Goal: Browse casually

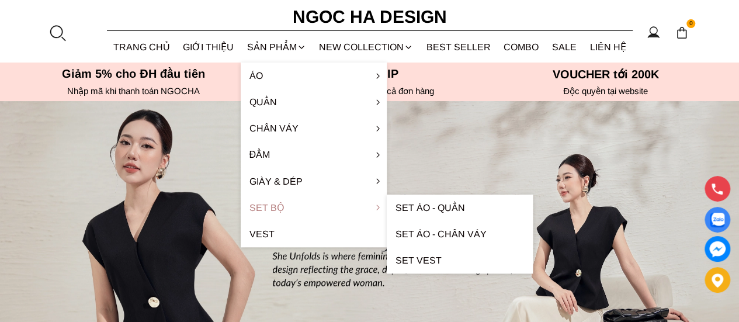
click at [271, 207] on link "Set Bộ" at bounding box center [314, 207] width 146 height 26
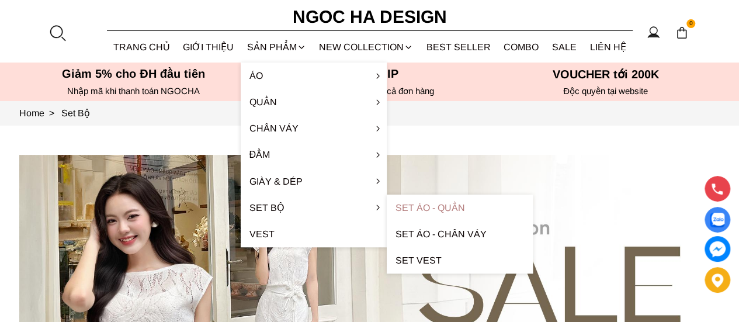
click at [449, 211] on link "Set Áo - Quần" at bounding box center [459, 207] width 146 height 26
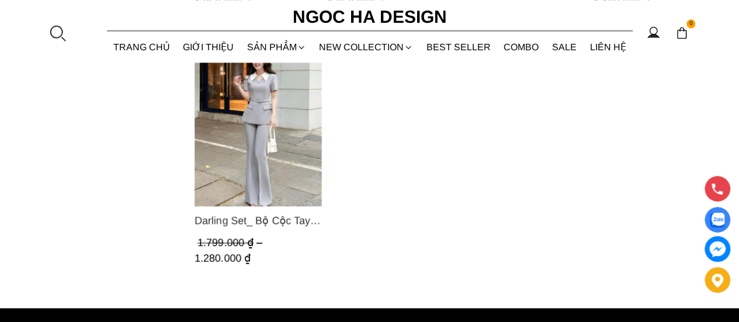
scroll to position [797, 0]
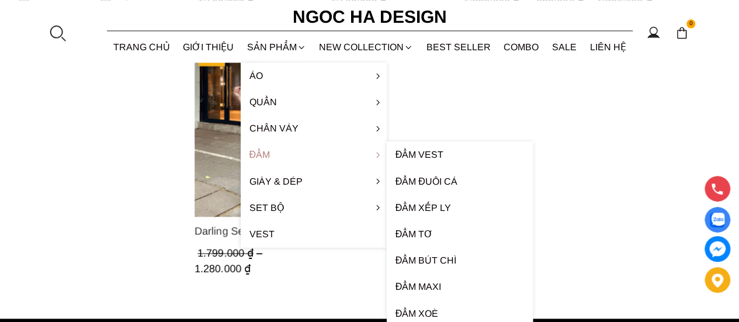
click at [266, 156] on link "Đầm" at bounding box center [314, 154] width 146 height 26
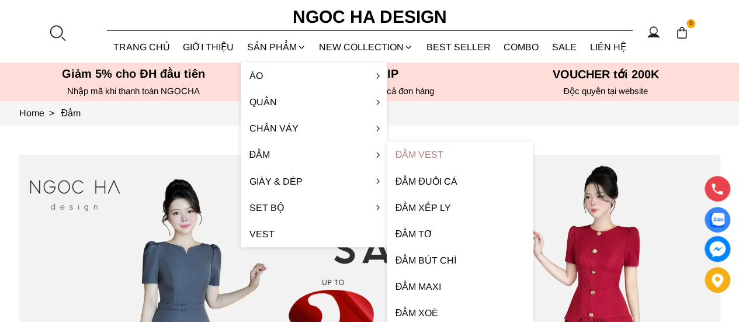
click at [427, 156] on link "Đầm Vest" at bounding box center [459, 154] width 146 height 26
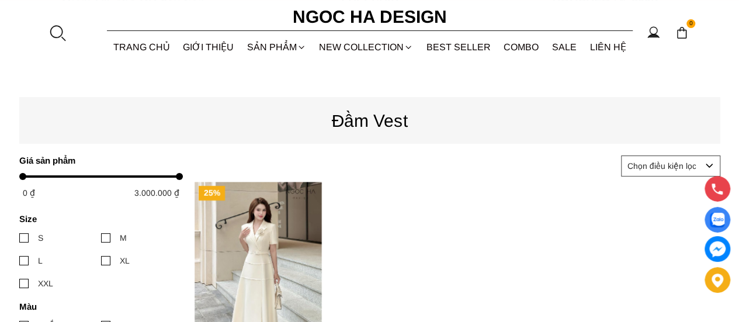
scroll to position [48, 0]
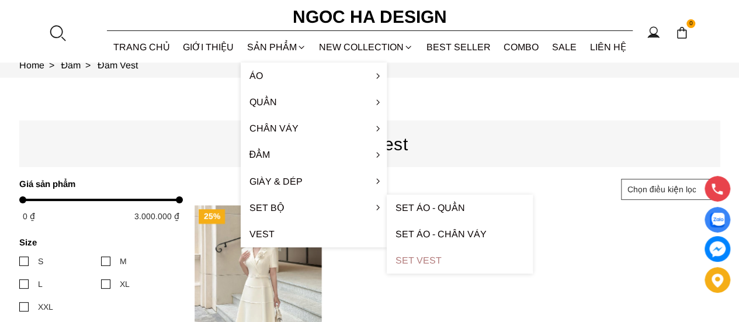
click at [424, 257] on link "Set Vest" at bounding box center [459, 260] width 146 height 26
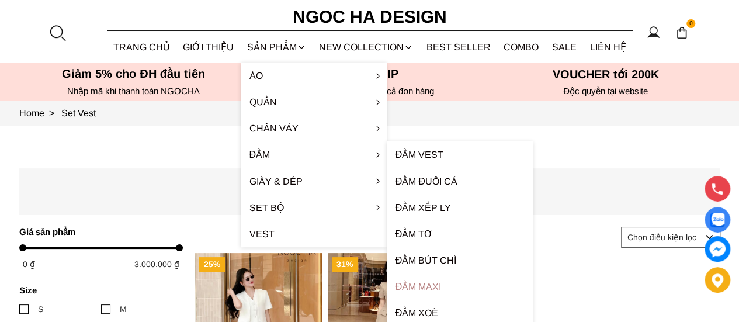
click at [434, 283] on link "Đầm Maxi" at bounding box center [459, 286] width 146 height 26
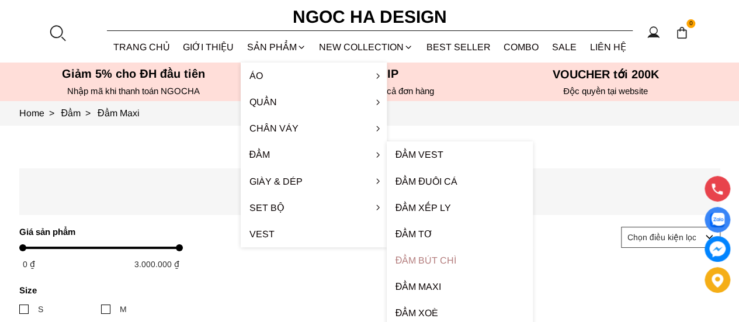
click at [423, 257] on link "Đầm bút chì" at bounding box center [459, 260] width 146 height 26
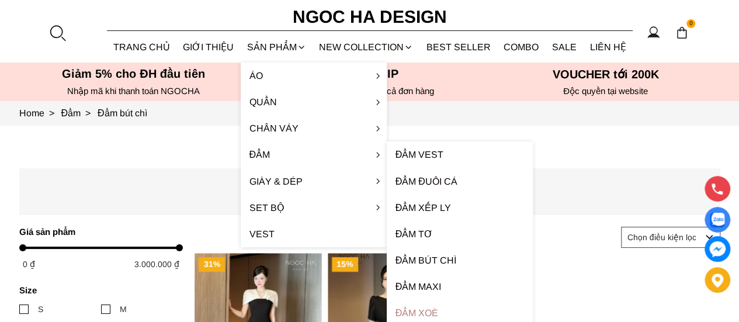
click at [427, 309] on link "Đầm xoè" at bounding box center [459, 312] width 146 height 26
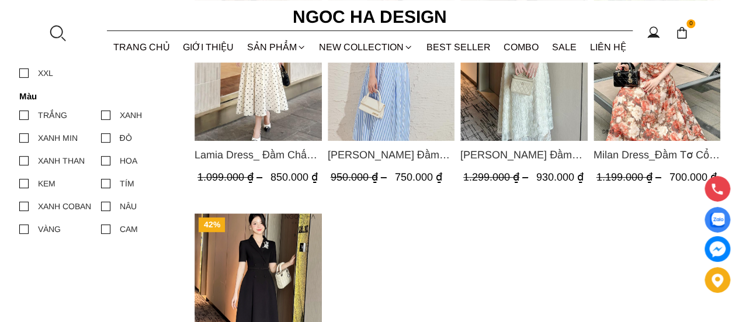
scroll to position [563, 0]
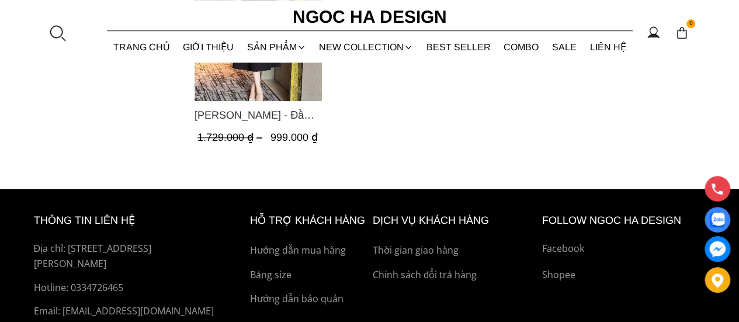
click at [258, 74] on img "Product image - Irene Dress - Đầm Vest Dáng Xòe Kèm Đai D713" at bounding box center [257, 16] width 127 height 169
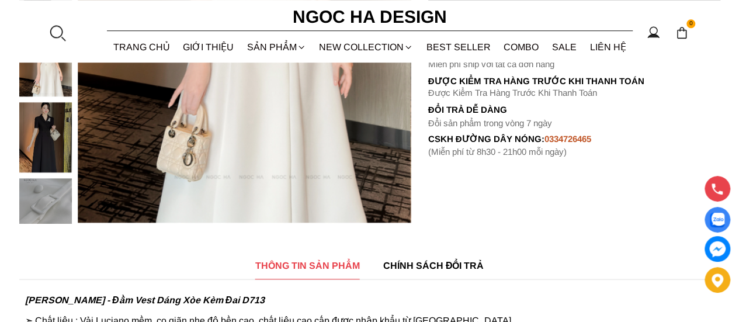
scroll to position [132, 0]
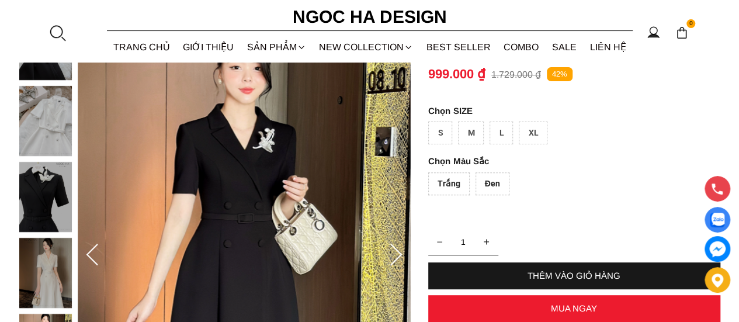
click at [395, 256] on icon at bounding box center [395, 254] width 23 height 23
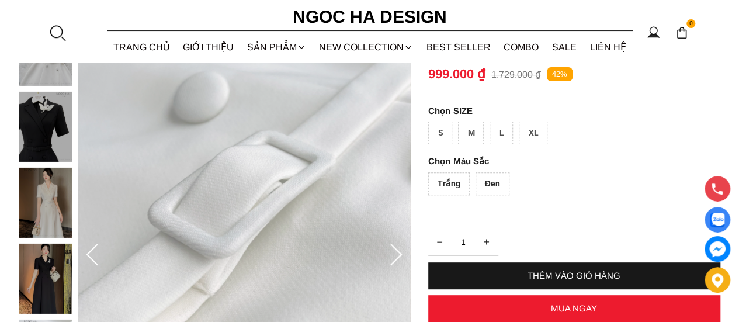
click at [95, 254] on icon at bounding box center [92, 254] width 23 height 23
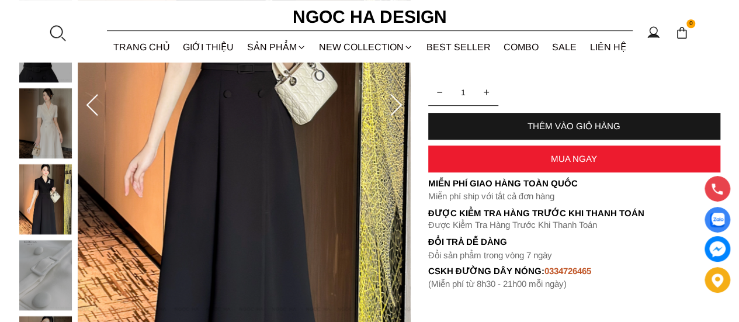
scroll to position [0, 0]
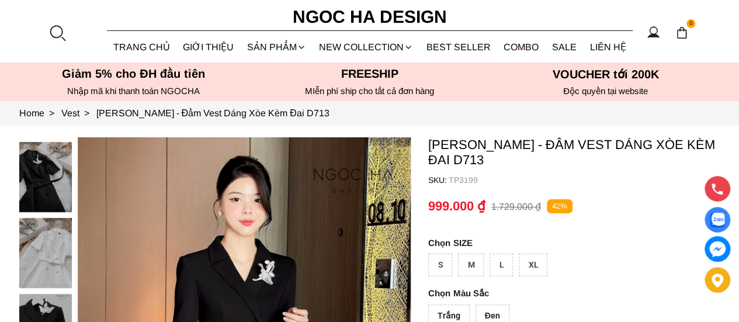
click at [37, 175] on img at bounding box center [45, 177] width 53 height 70
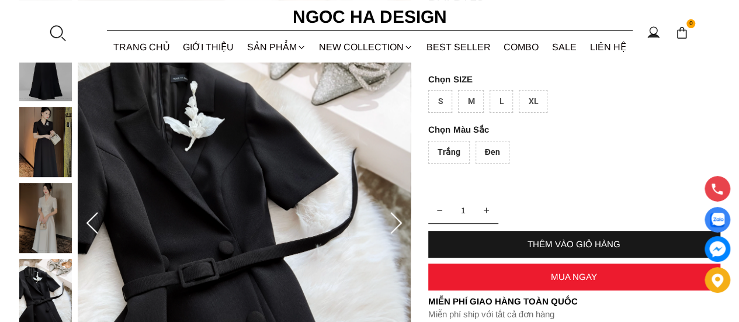
scroll to position [187, 0]
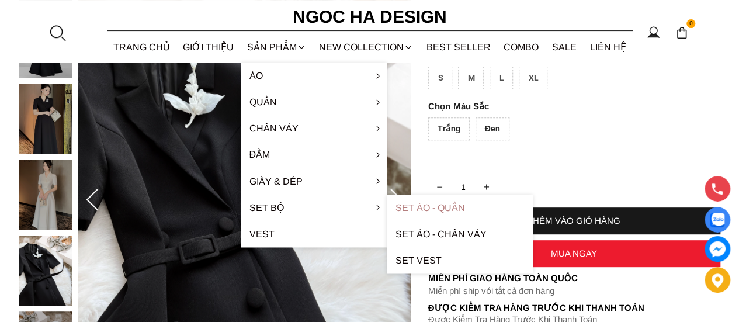
click at [408, 207] on link "Set Áo - Quần" at bounding box center [459, 207] width 146 height 26
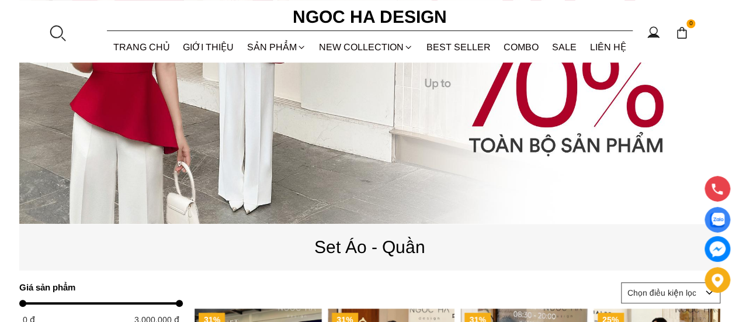
scroll to position [563, 0]
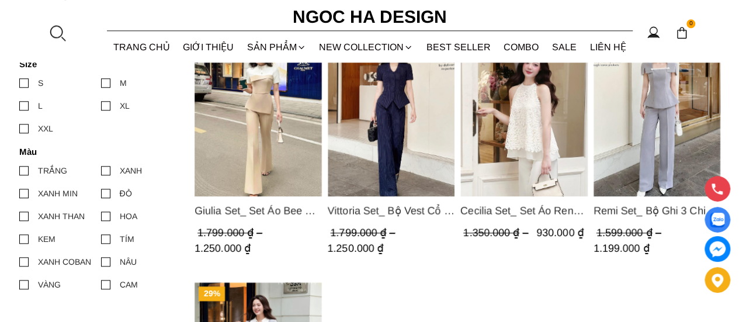
click at [401, 104] on img "Product image - Vittoria Set_ Bộ Vest Cổ V Quần Suông Kẻ Sọc BQ013" at bounding box center [390, 111] width 127 height 169
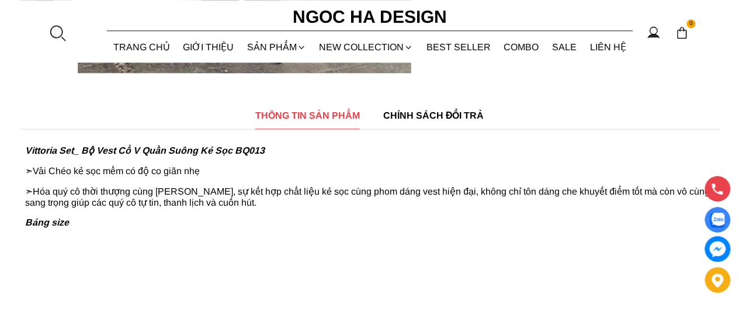
scroll to position [281, 0]
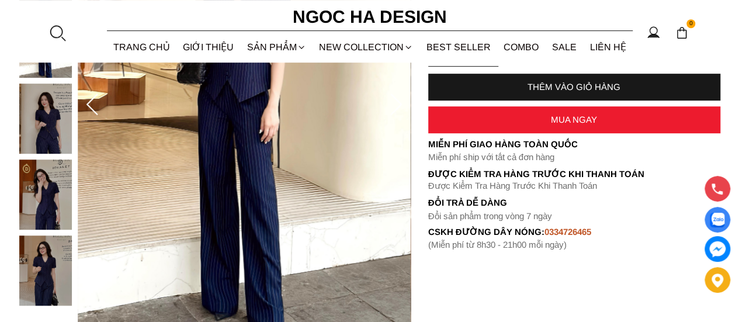
click at [28, 133] on img at bounding box center [45, 118] width 53 height 70
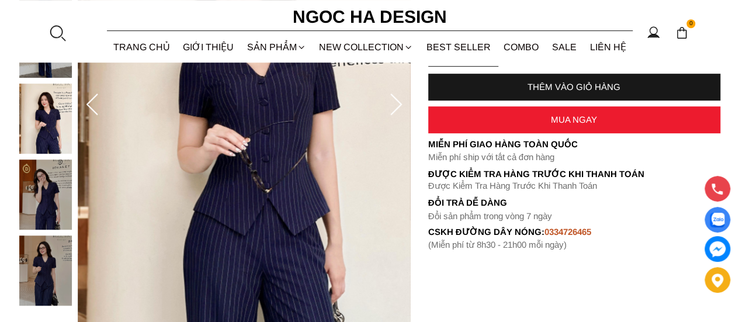
click at [42, 274] on div at bounding box center [48, 83] width 58 height 455
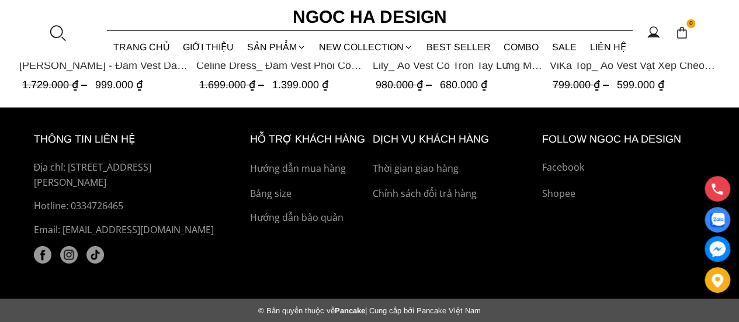
scroll to position [1688, 0]
